Goal: Contribute content: Contribute content

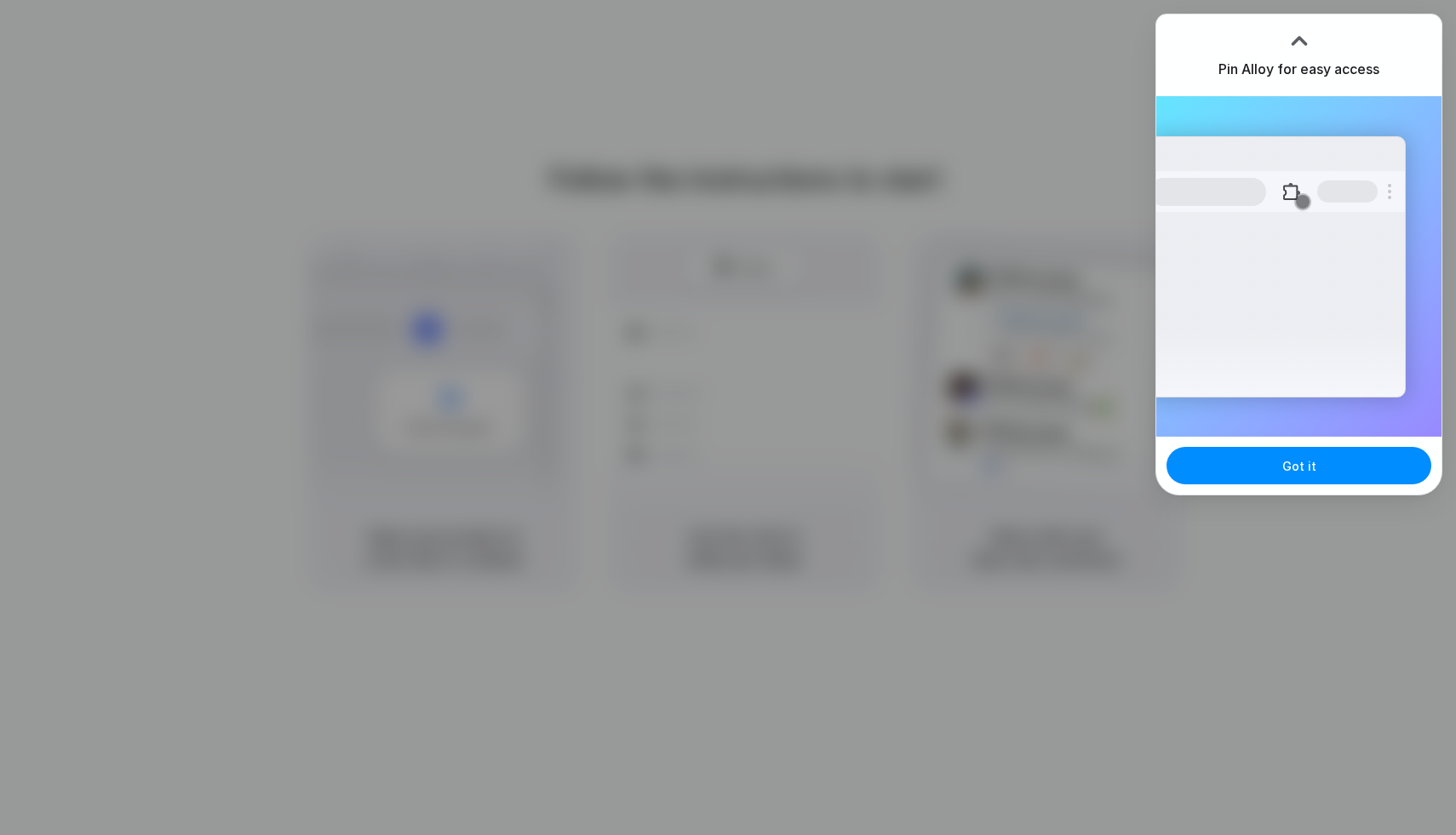
click at [1192, 578] on div at bounding box center [728, 418] width 1456 height 835
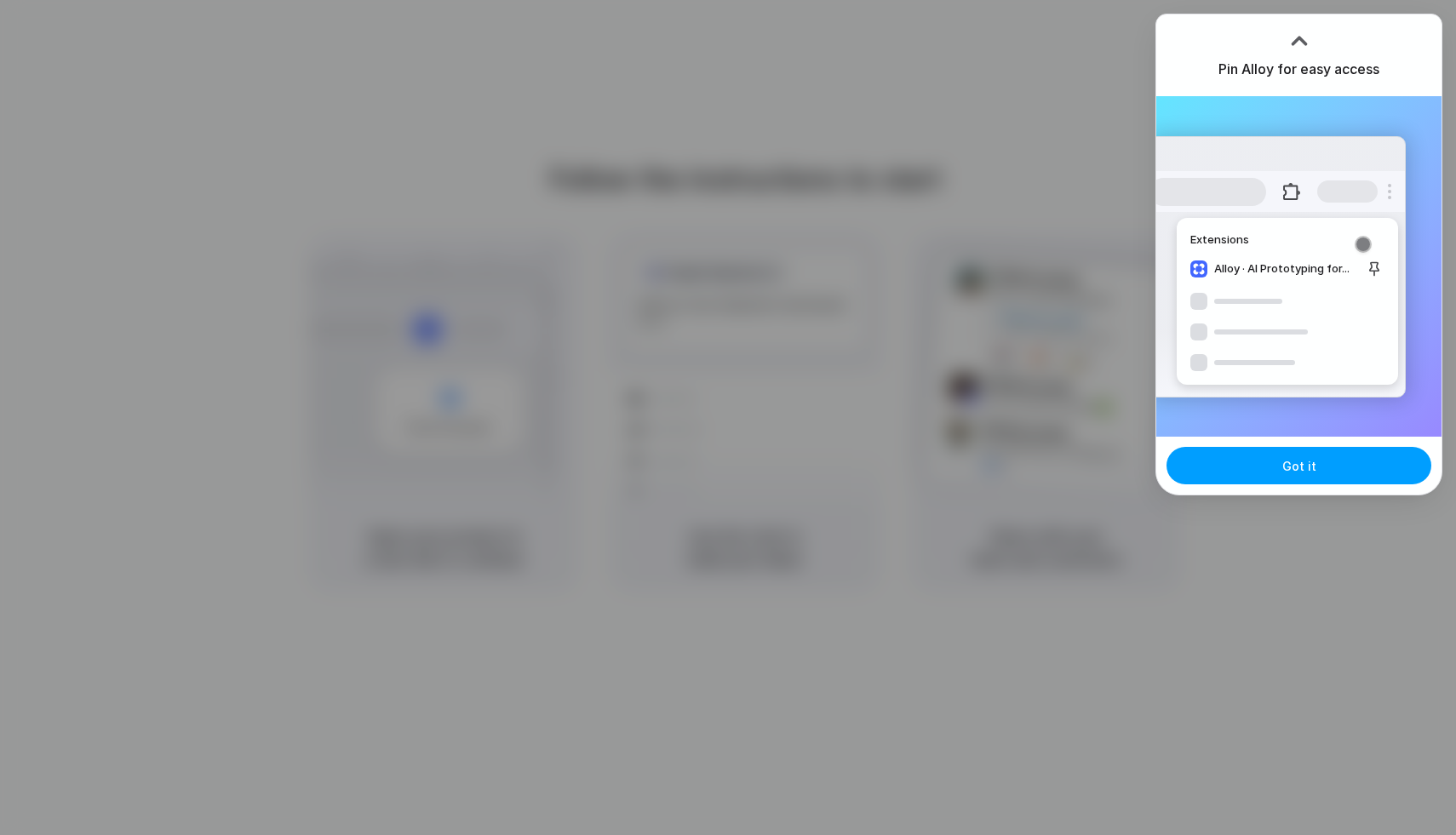
click at [1259, 464] on button "Got it" at bounding box center [1299, 465] width 265 height 38
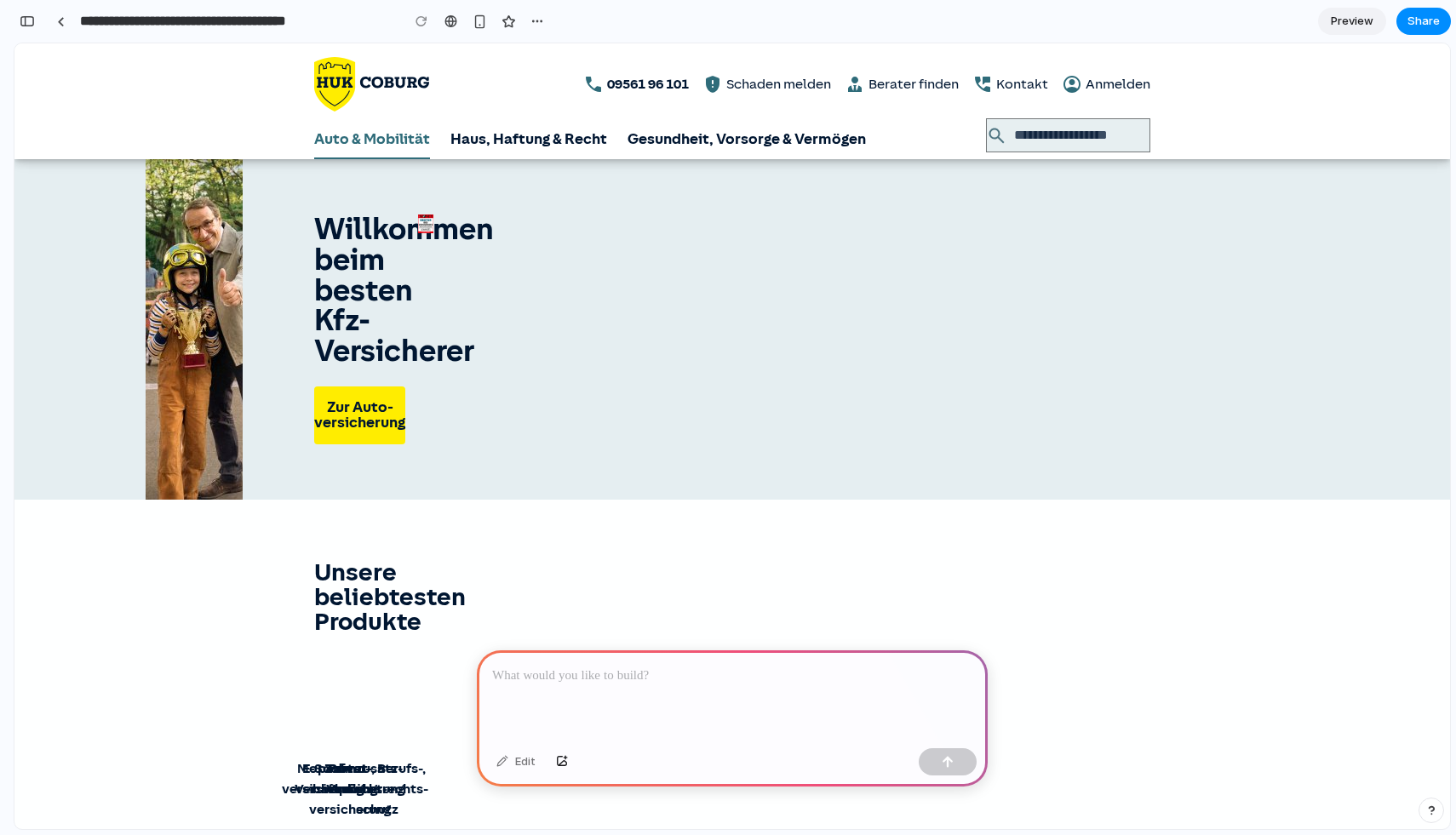
click at [397, 144] on link "Auto & Mobilität" at bounding box center [372, 139] width 116 height 41
click at [407, 68] on img "Zurück zur Startseite" at bounding box center [371, 84] width 115 height 54
click at [498, 139] on link "Haus, Haftung & Recht" at bounding box center [529, 139] width 157 height 41
click at [645, 707] on div at bounding box center [733, 696] width 511 height 91
click at [724, 684] on p "**********" at bounding box center [732, 676] width 480 height 20
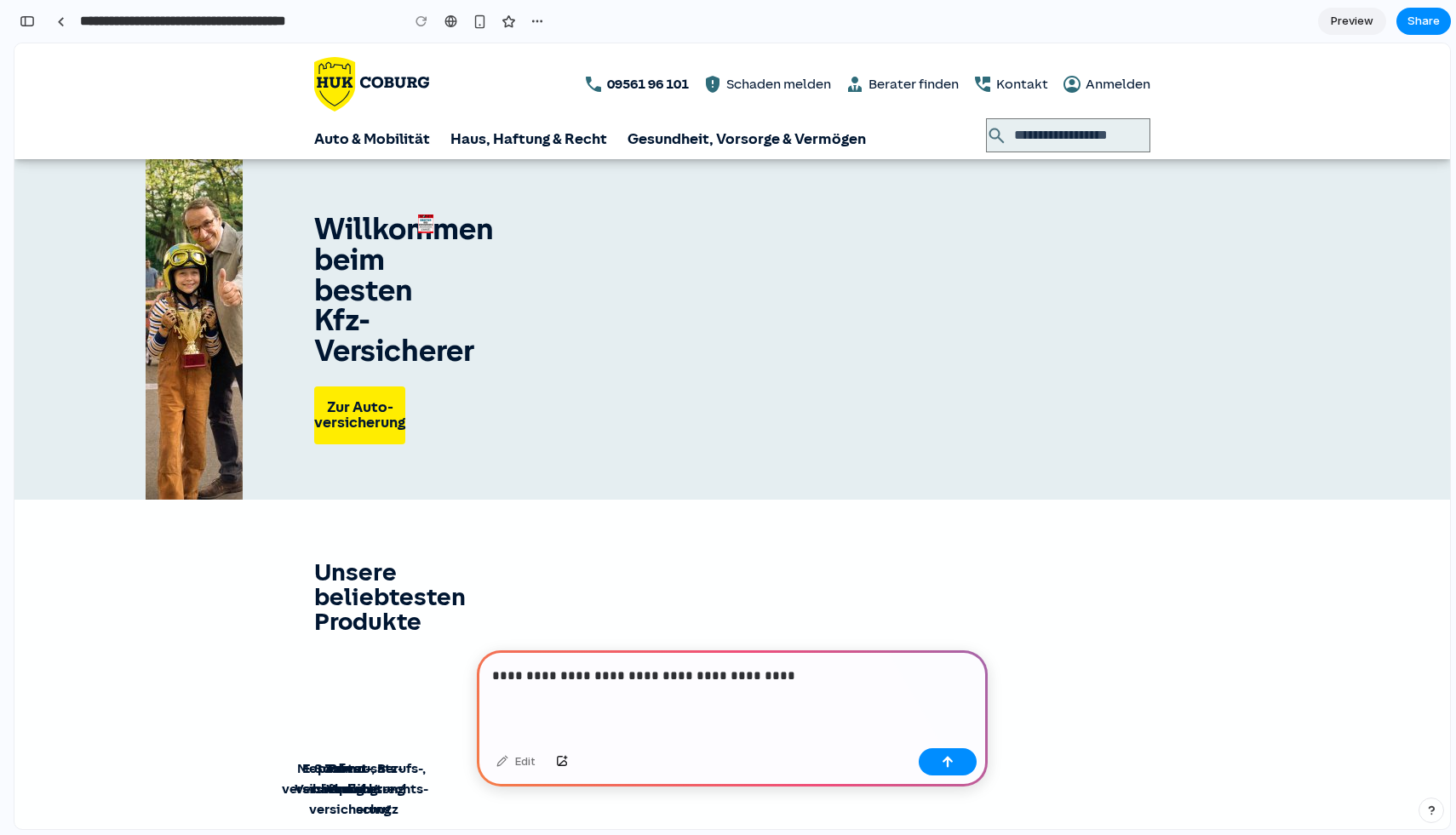
click at [843, 678] on p "**********" at bounding box center [732, 676] width 480 height 20
click at [925, 743] on div "Edit" at bounding box center [733, 763] width 511 height 45
click at [948, 761] on div "button" at bounding box center [947, 762] width 12 height 12
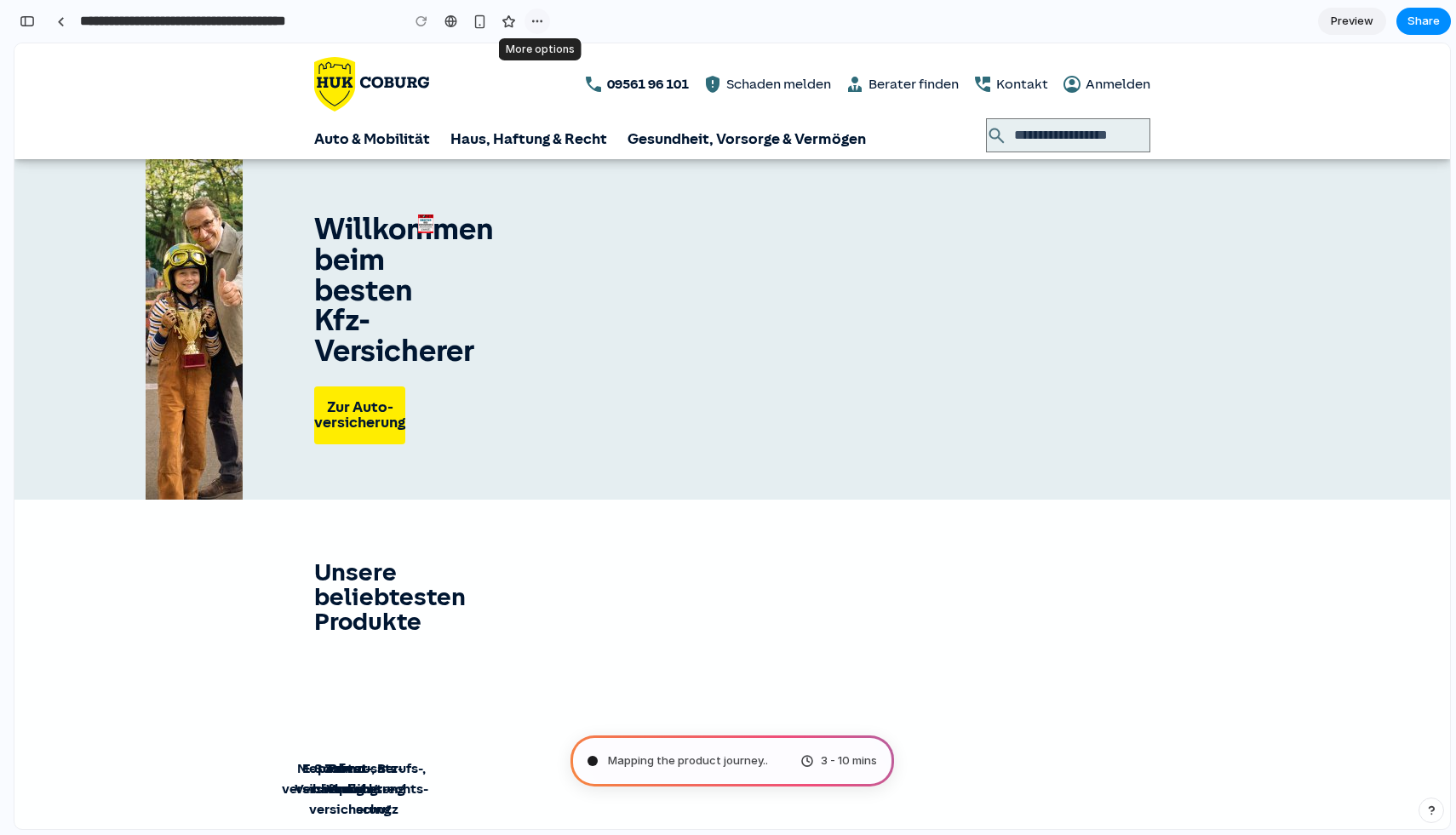
click at [544, 21] on button "button" at bounding box center [538, 21] width 26 height 26
click at [501, 348] on div "Duplicate Delete" at bounding box center [728, 418] width 1456 height 835
click at [1359, 17] on span "Preview" at bounding box center [1352, 21] width 42 height 17
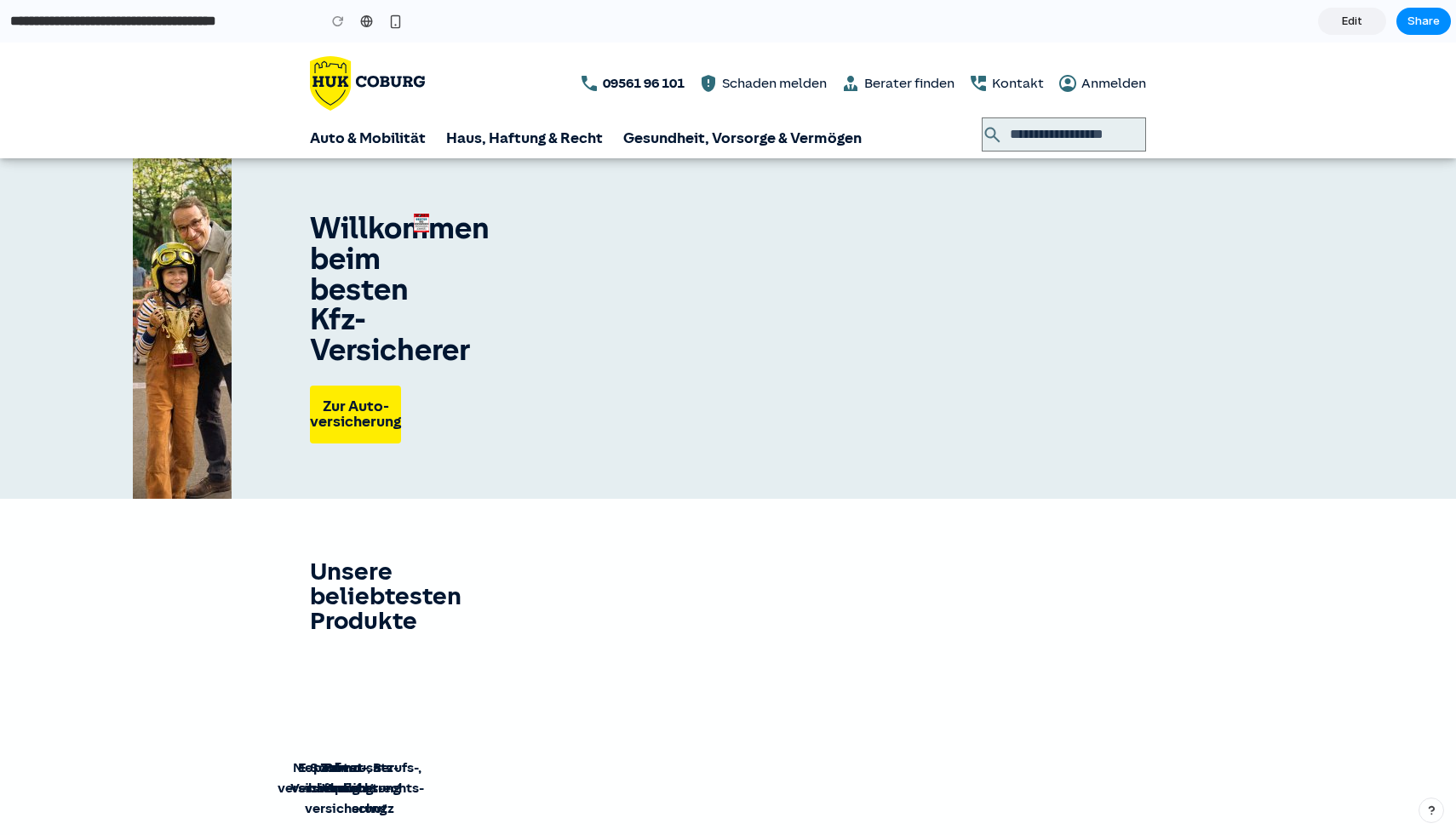
click at [1359, 17] on span "Edit" at bounding box center [1352, 21] width 20 height 17
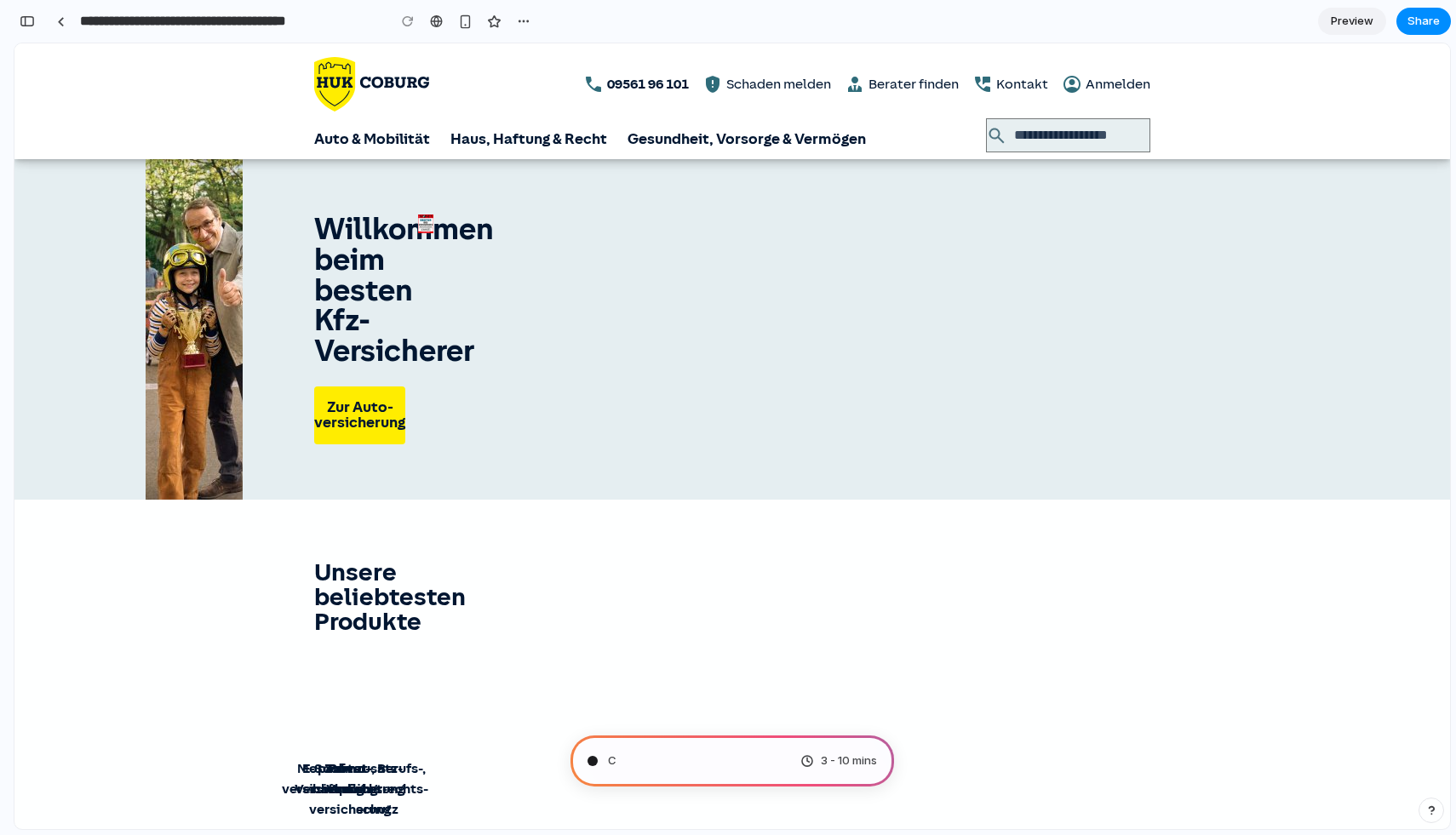
click at [1359, 17] on span "Preview" at bounding box center [1352, 21] width 42 height 17
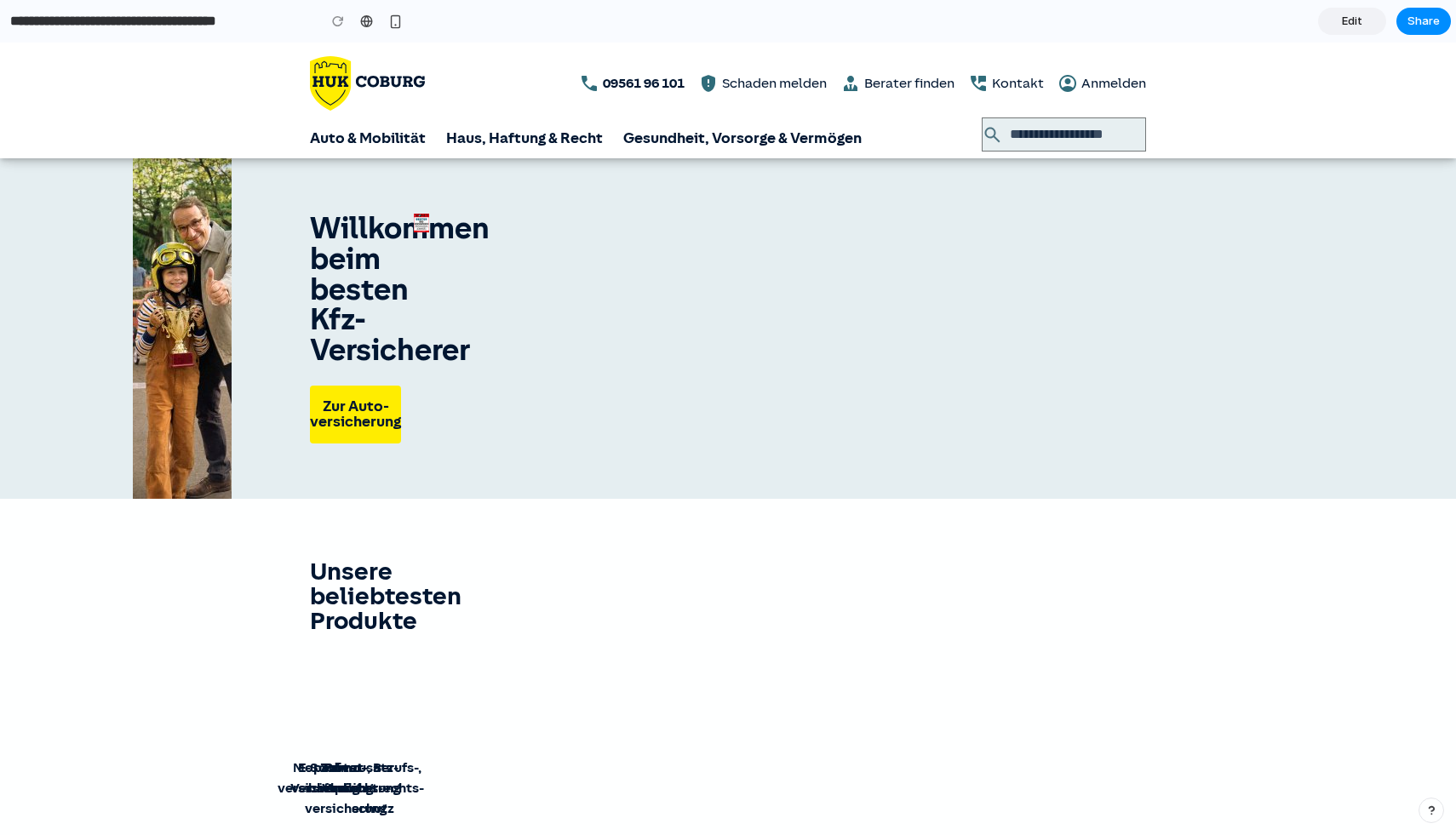
click at [1359, 17] on span "Edit" at bounding box center [1352, 21] width 20 height 17
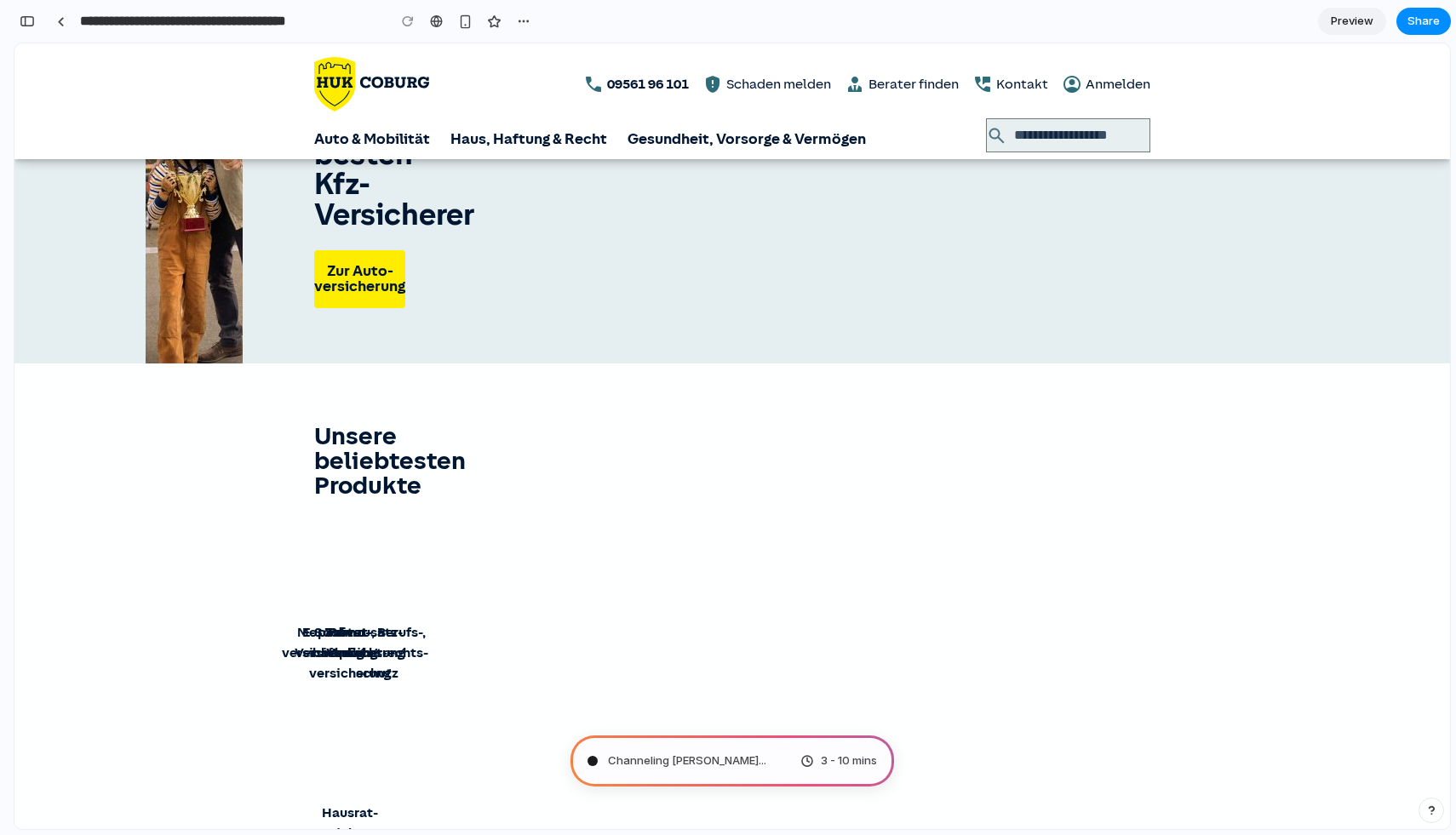
scroll to position [141, 0]
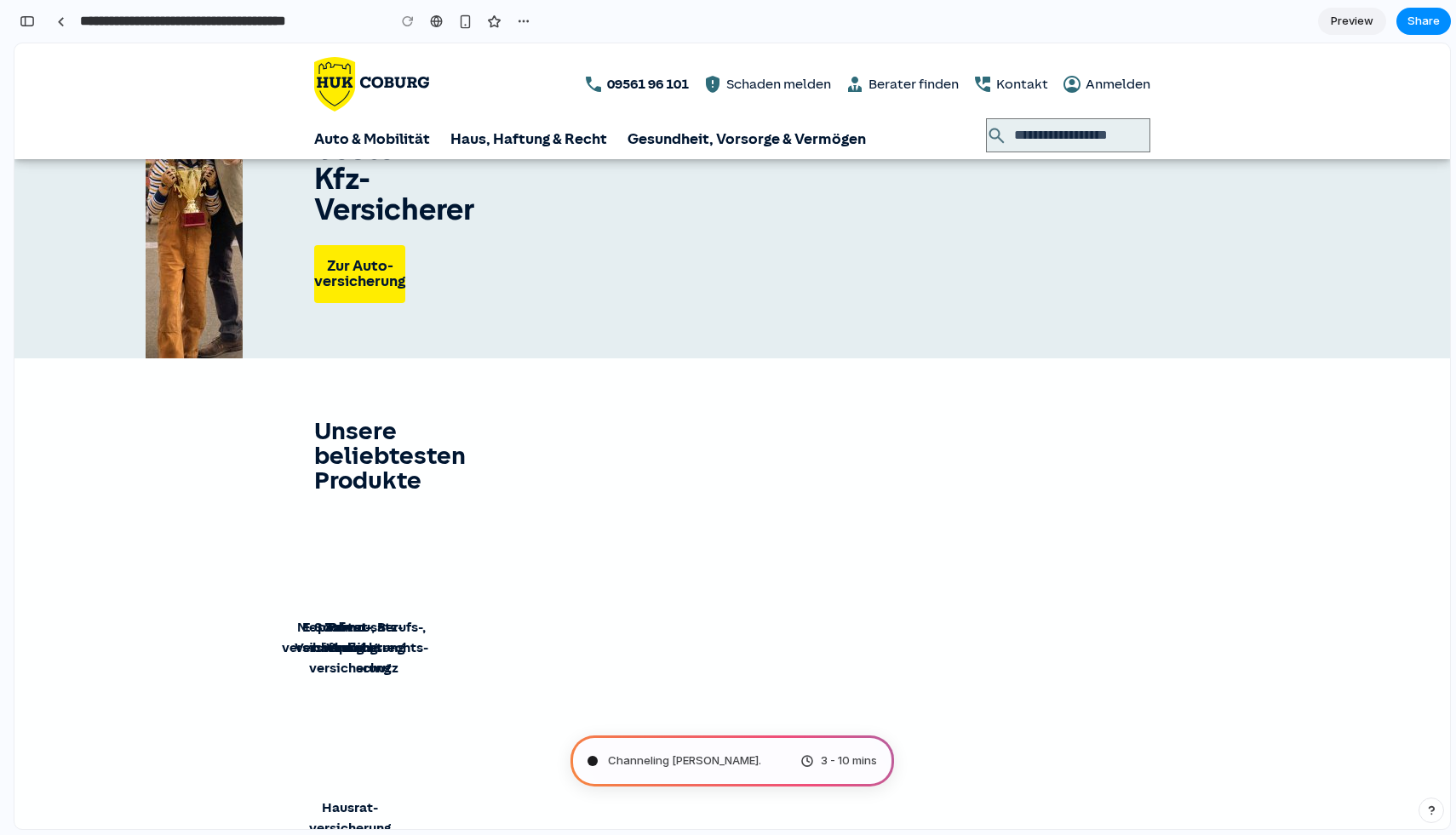
click at [726, 766] on span "Channeling [PERSON_NAME] ." at bounding box center [684, 761] width 153 height 17
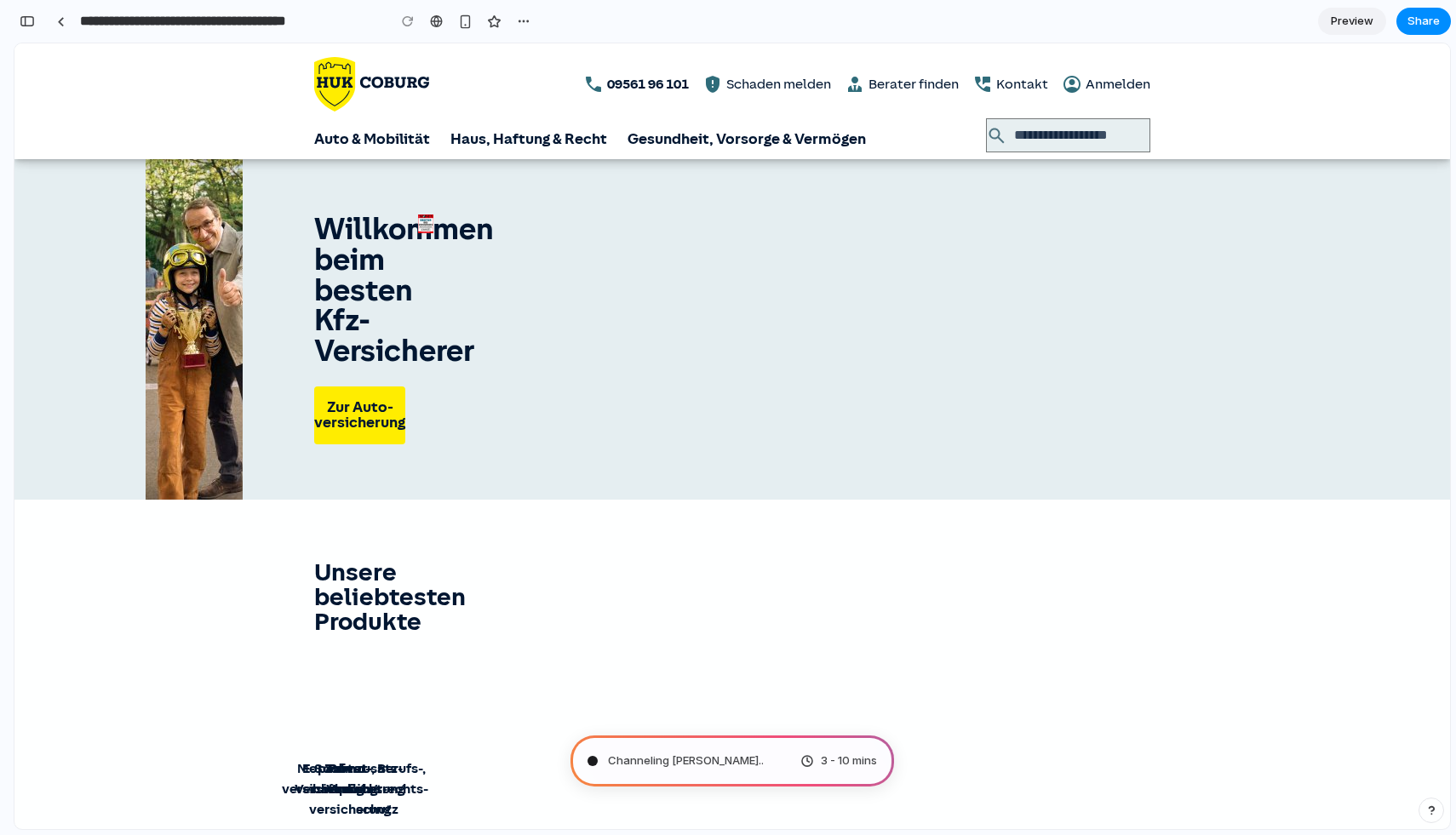
click at [1361, 17] on span "Preview" at bounding box center [1352, 21] width 42 height 17
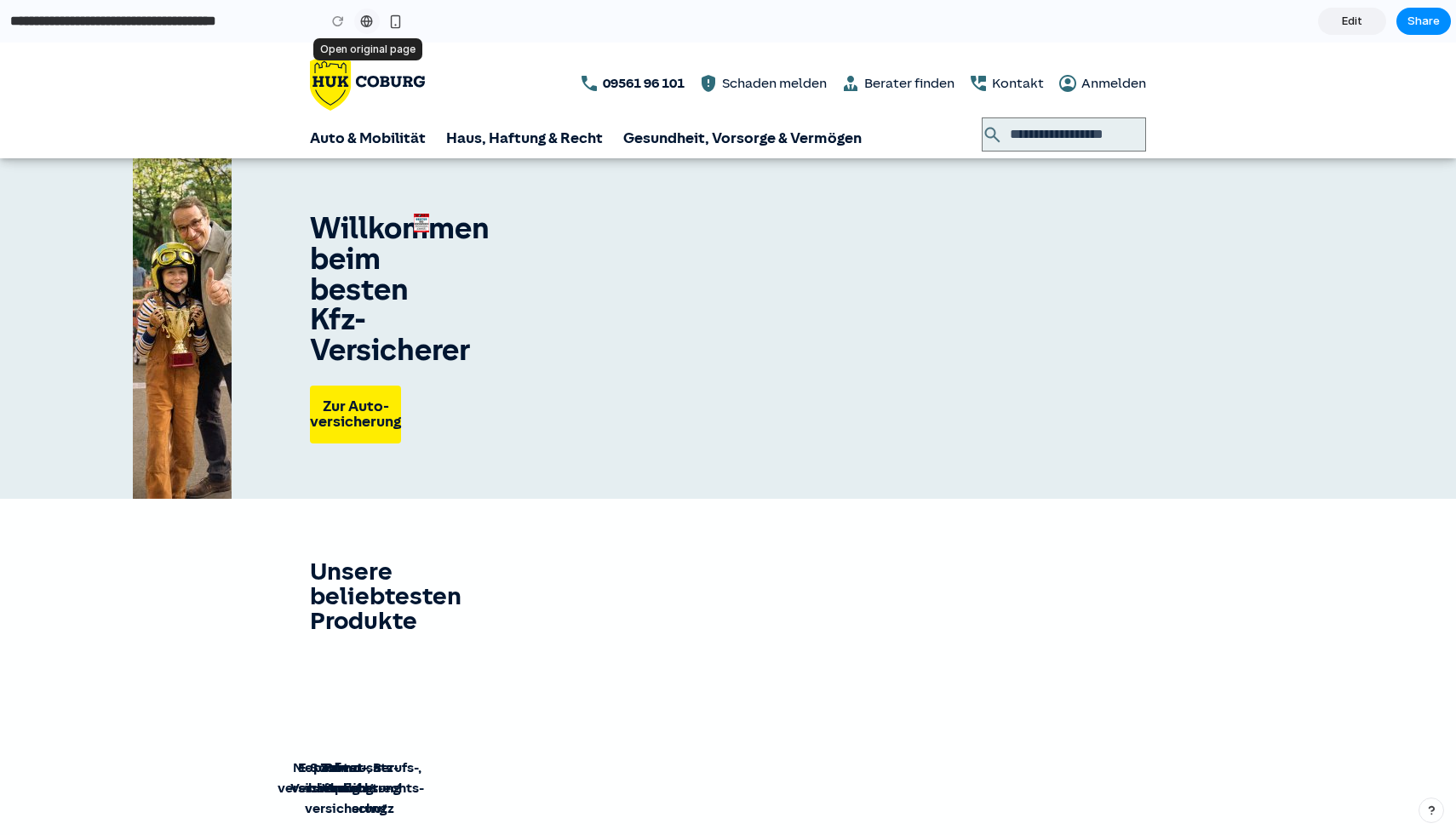
click at [367, 24] on div at bounding box center [366, 21] width 13 height 14
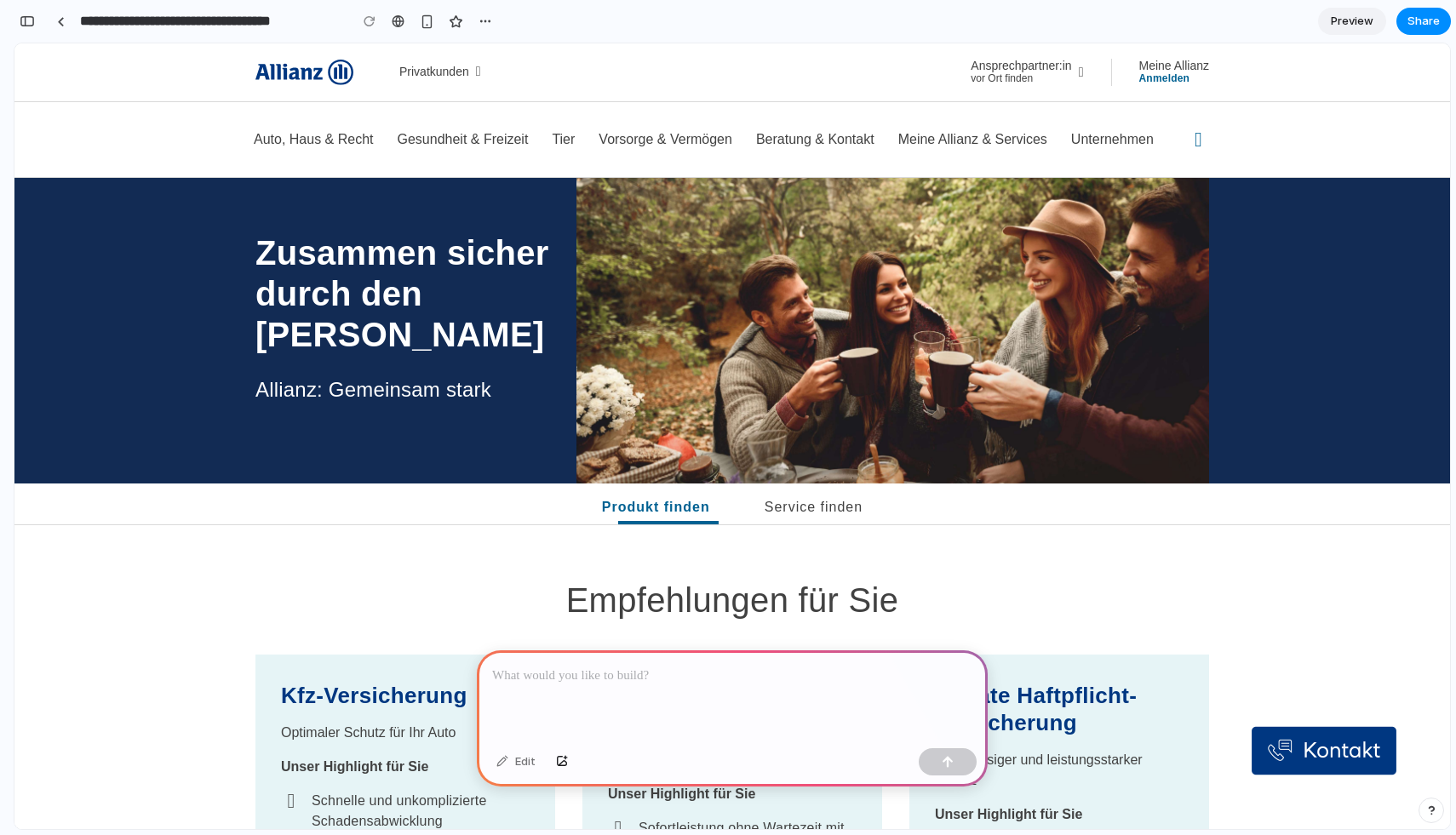
click at [577, 689] on div at bounding box center [733, 696] width 511 height 91
click at [526, 682] on p "**********" at bounding box center [732, 676] width 480 height 20
click at [949, 765] on div "button" at bounding box center [947, 762] width 12 height 12
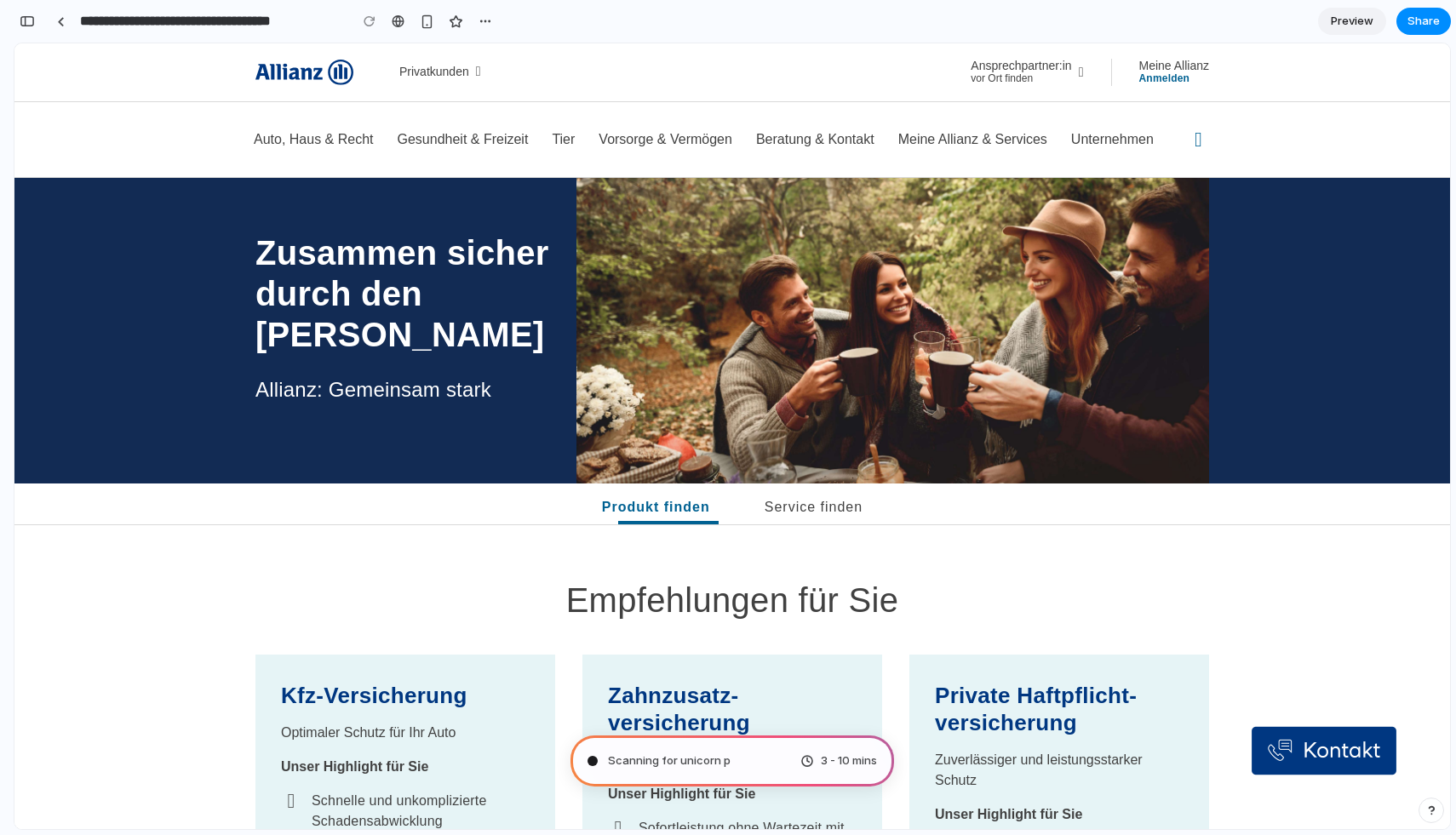
type input "**********"
